Goal: Task Accomplishment & Management: Complete application form

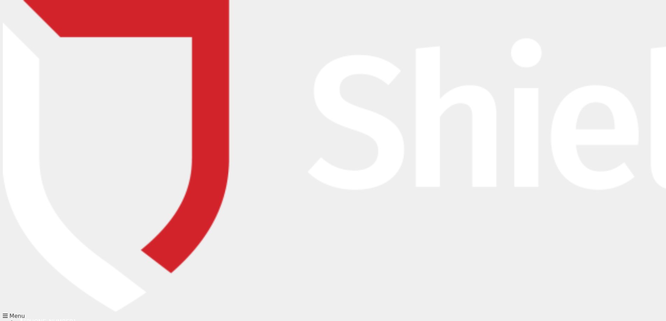
drag, startPoint x: 226, startPoint y: 132, endPoint x: 272, endPoint y: 129, distance: 46.2
type input "Kib"
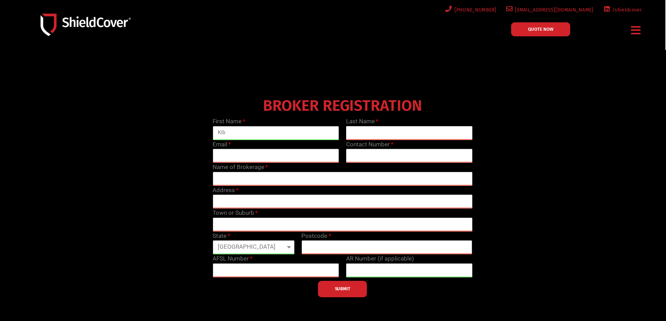
click at [357, 129] on input "text" at bounding box center [409, 133] width 126 height 14
type input "a"
type input "Ajalanon"
click at [272, 155] on input "email" at bounding box center [275, 156] width 126 height 14
type input "[EMAIL_ADDRESS][DOMAIN_NAME]"
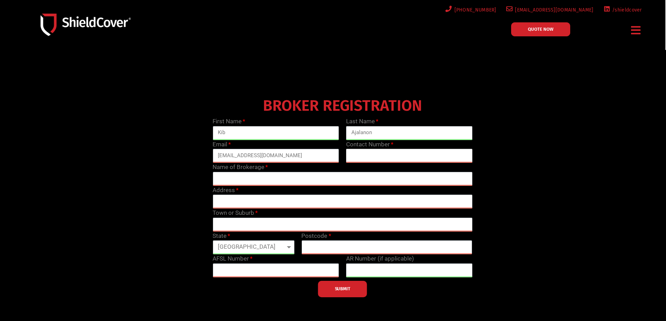
click at [415, 155] on input "text" at bounding box center [409, 156] width 126 height 14
click at [384, 161] on input "text" at bounding box center [409, 156] width 126 height 14
paste input "08 8212 7100"
type input "08 8212 7100"
click at [285, 176] on input "text" at bounding box center [342, 179] width 260 height 14
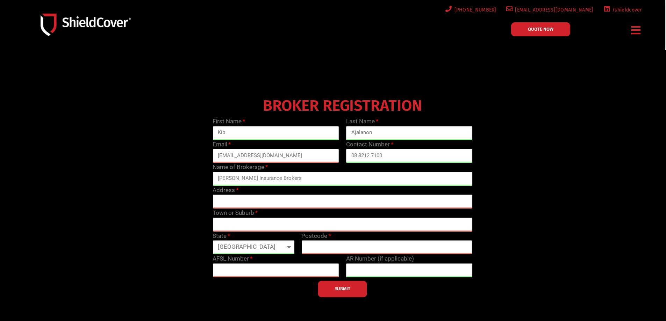
type input "[PERSON_NAME] Insurance Brokers"
click at [257, 204] on input "text" at bounding box center [342, 202] width 260 height 14
drag, startPoint x: 274, startPoint y: 201, endPoint x: 318, endPoint y: 201, distance: 43.7
click at [318, 201] on input "[STREET_ADDRESS][PERSON_NAME]" at bounding box center [342, 202] width 260 height 14
type input "[STREET_ADDRESS][PERSON_NAME]"
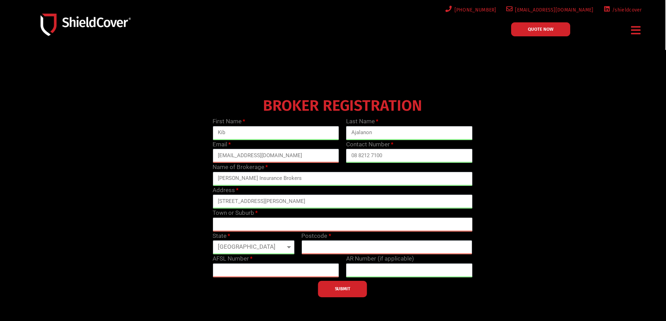
click at [287, 220] on input "text" at bounding box center [342, 225] width 260 height 14
type input "Goodwood"
click at [243, 247] on select "[GEOGRAPHIC_DATA] [GEOGRAPHIC_DATA] [GEOGRAPHIC_DATA] [GEOGRAPHIC_DATA] [GEOGRA…" at bounding box center [253, 247] width 82 height 14
select select "SA"
click at [212, 240] on select "[GEOGRAPHIC_DATA] [GEOGRAPHIC_DATA] [GEOGRAPHIC_DATA] [GEOGRAPHIC_DATA] [GEOGRA…" at bounding box center [253, 247] width 82 height 14
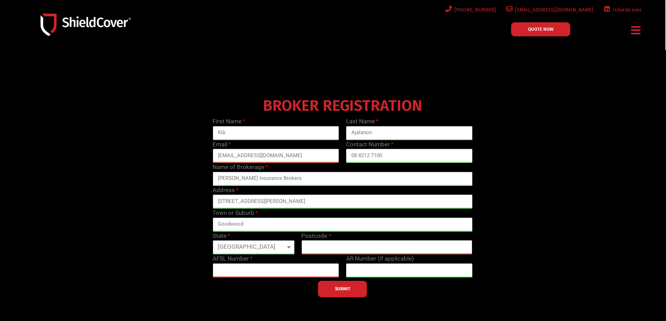
click at [331, 244] on input "text" at bounding box center [386, 247] width 171 height 14
type input "5034"
click at [273, 267] on input "text" at bounding box center [275, 270] width 126 height 14
click at [242, 271] on input "text" at bounding box center [275, 270] width 126 height 14
paste input "221218"
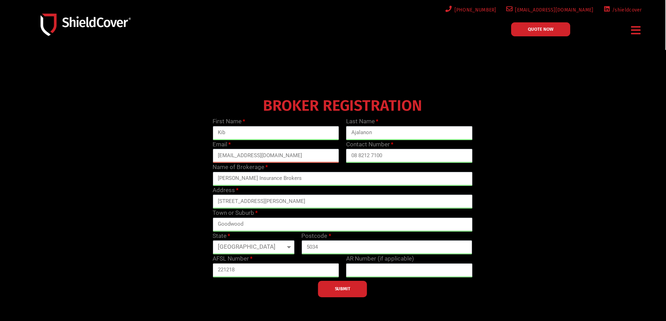
type input "221218"
click at [373, 271] on input "text" at bounding box center [409, 270] width 126 height 14
click at [480, 296] on div "BROKER REGISTRATION First Name Kib Last Name Ajalanon Email [EMAIL_ADDRESS][DOM…" at bounding box center [342, 196] width 533 height 203
click at [346, 292] on button "SUBMIT" at bounding box center [342, 289] width 49 height 16
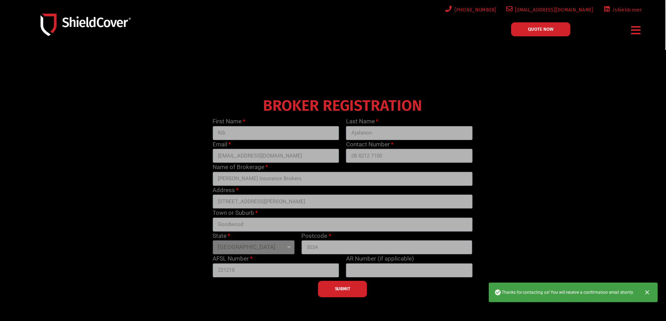
click at [648, 291] on icon "Close" at bounding box center [647, 292] width 4 height 4
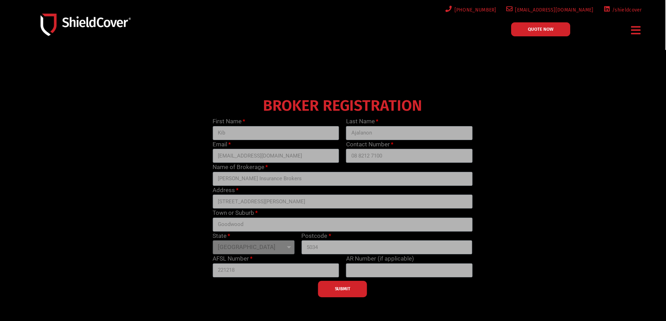
click at [611, 145] on div at bounding box center [342, 196] width 540 height 210
click at [97, 19] on img at bounding box center [86, 25] width 90 height 22
